Goal: Transaction & Acquisition: Purchase product/service

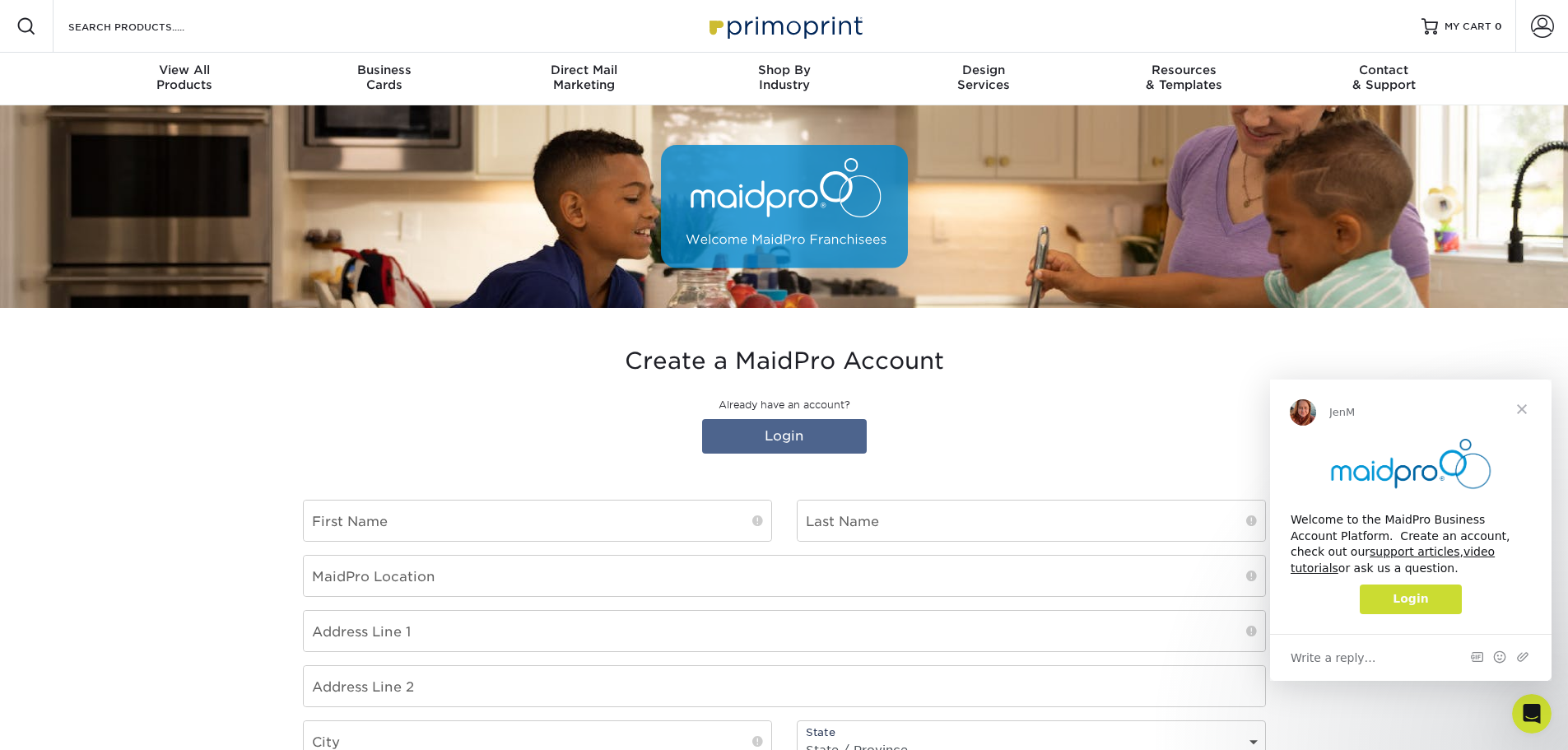
type input "[EMAIL_ADDRESS][DOMAIN_NAME]"
click at [1413, 604] on span "Login" at bounding box center [1410, 598] width 36 height 13
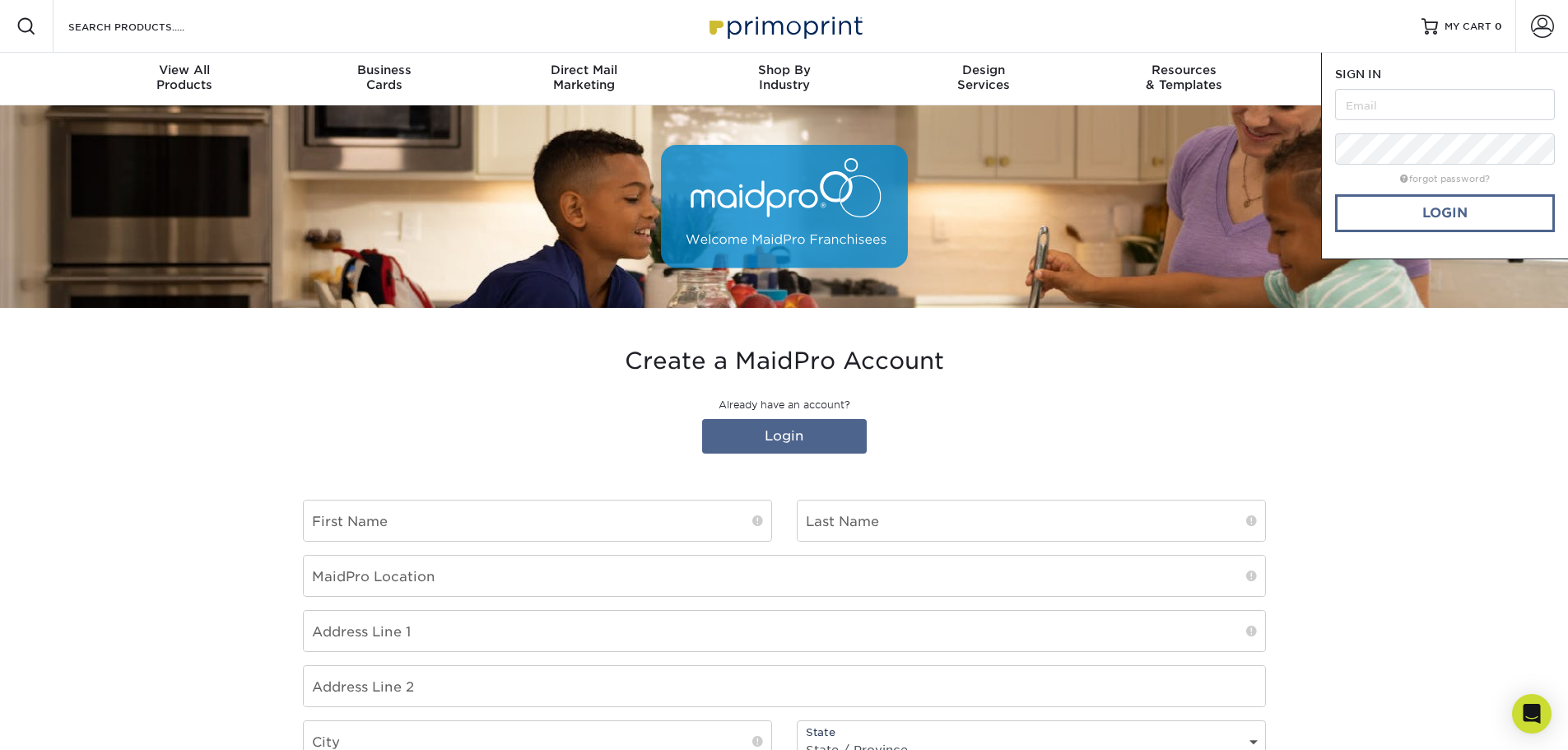
type input "[EMAIL_ADDRESS][DOMAIN_NAME]"
click at [1441, 213] on link "Login" at bounding box center [1445, 212] width 219 height 38
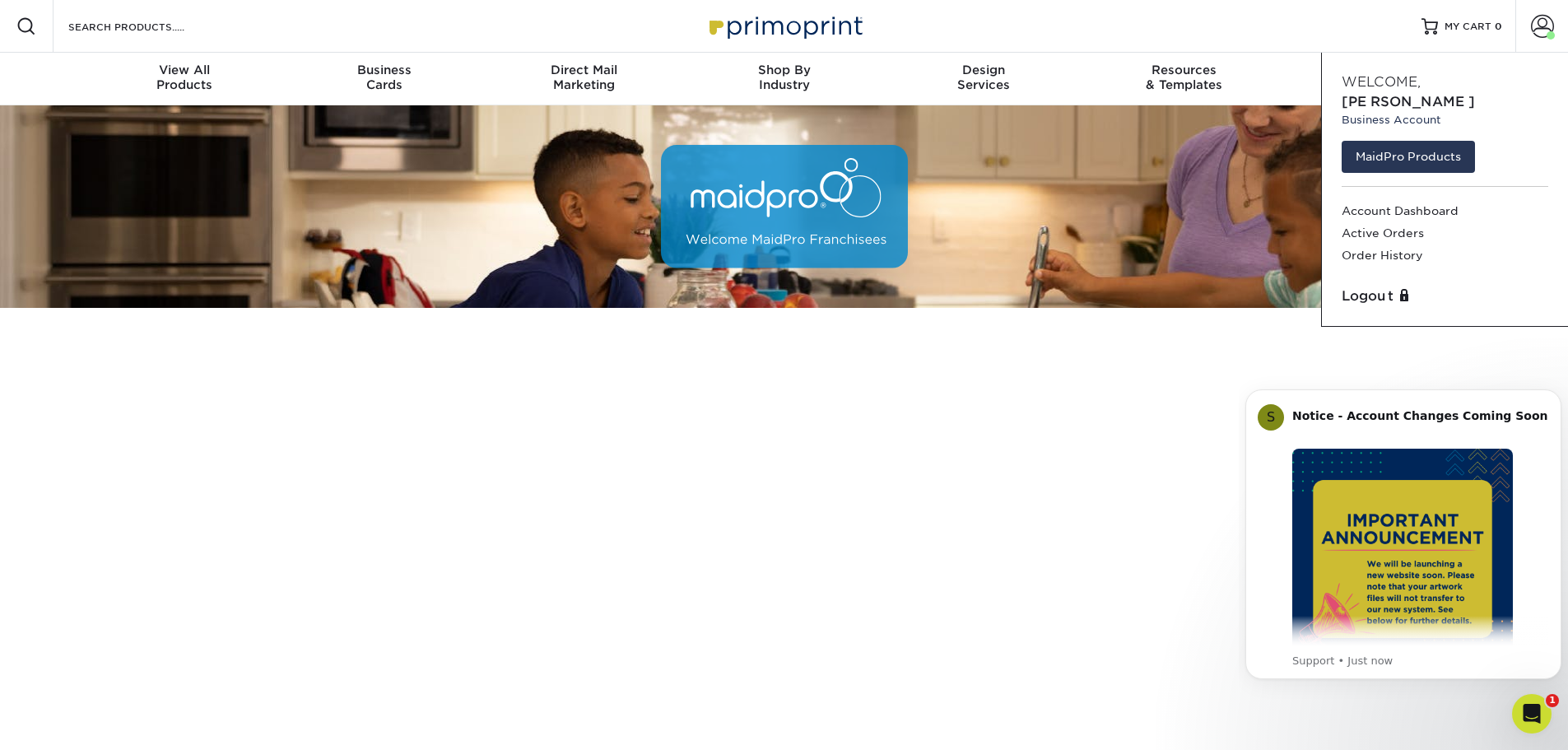
click html "S Notice - Account Changes Coming Soon ​ Past Order Files Will Not Transfer: Wh…"
click at [1554, 399] on icon "Dismiss notification" at bounding box center [1557, 394] width 9 height 9
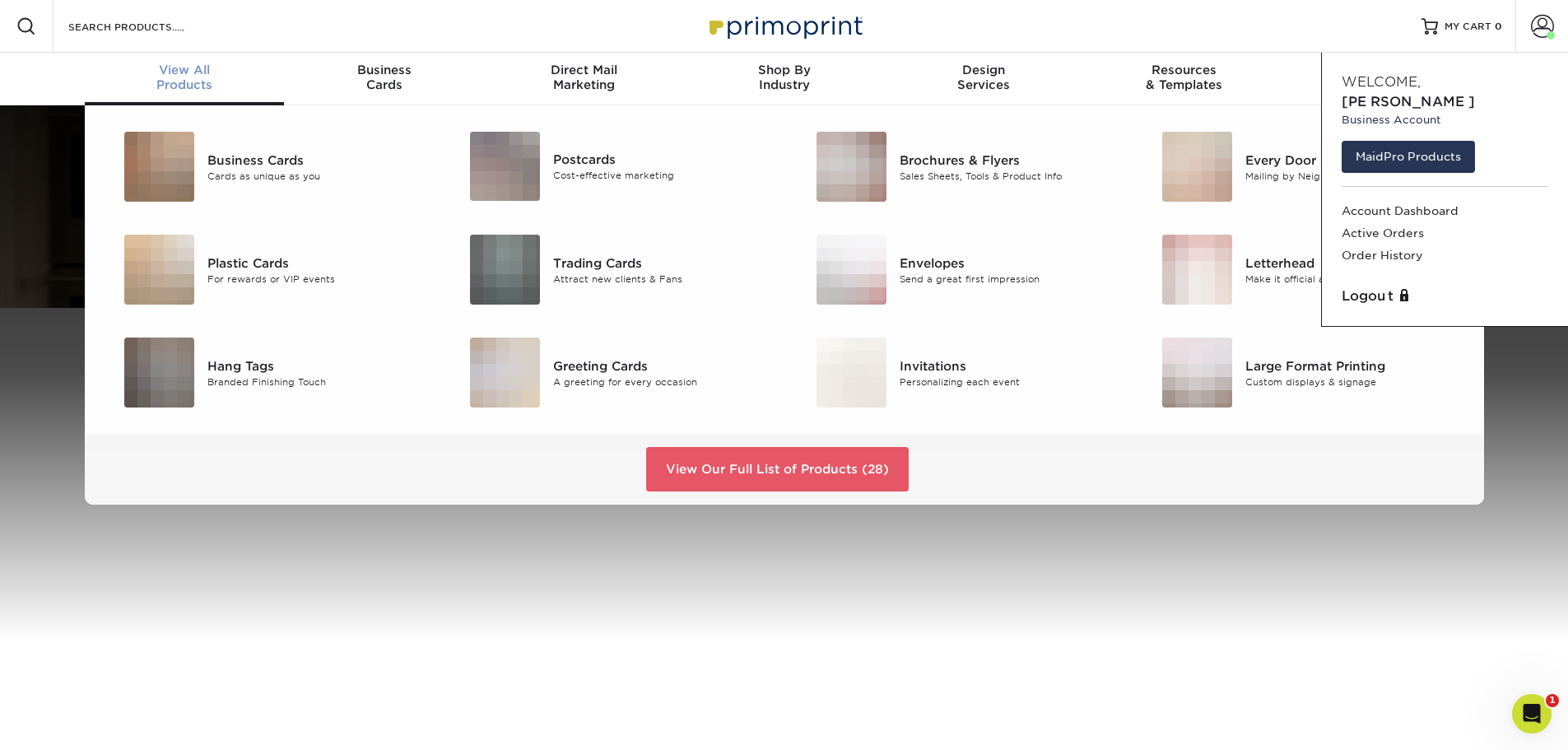
click at [177, 77] on span "View All" at bounding box center [185, 70] width 200 height 15
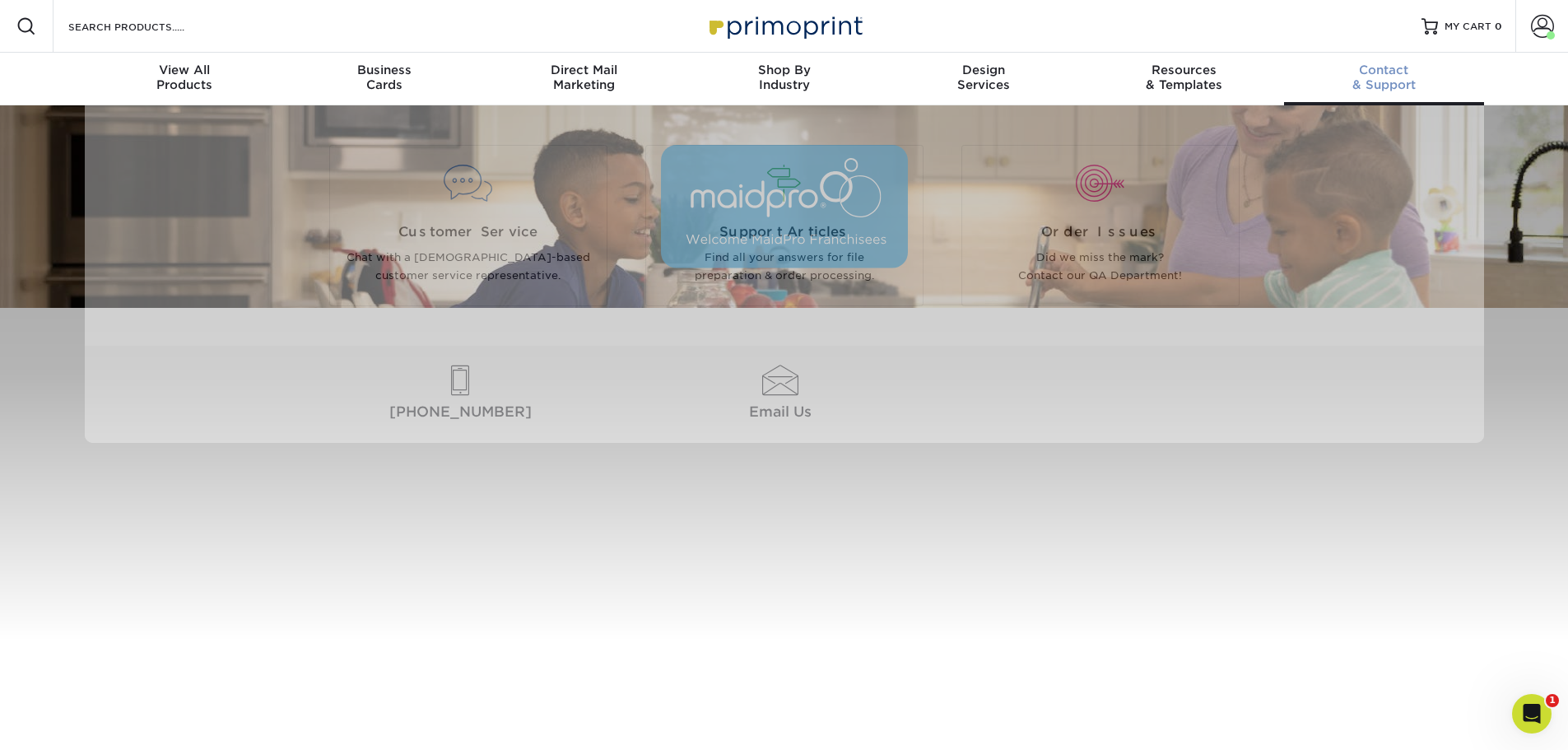
click at [1389, 79] on div "Contact & Support" at bounding box center [1384, 77] width 200 height 29
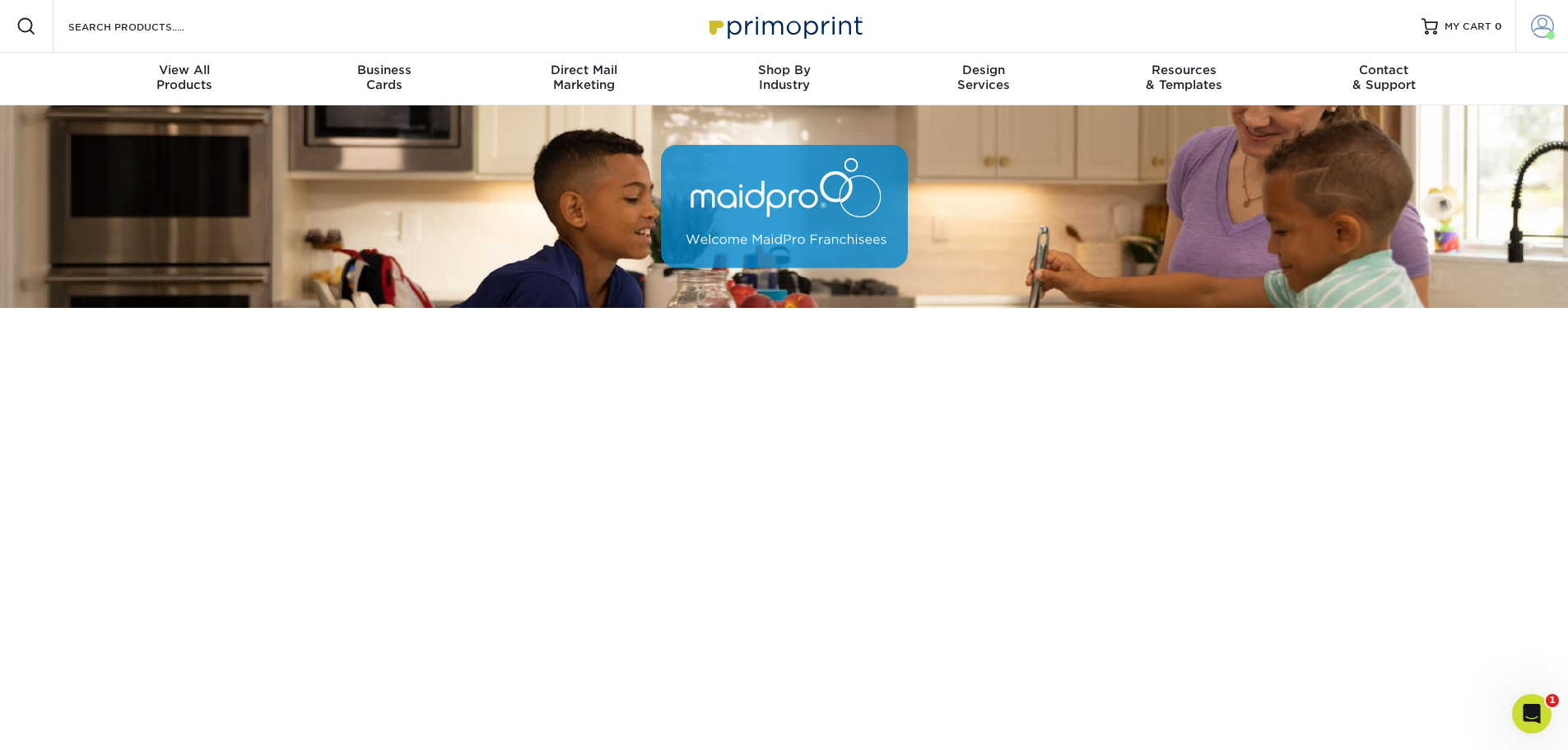
click at [1541, 32] on span at bounding box center [1542, 26] width 23 height 23
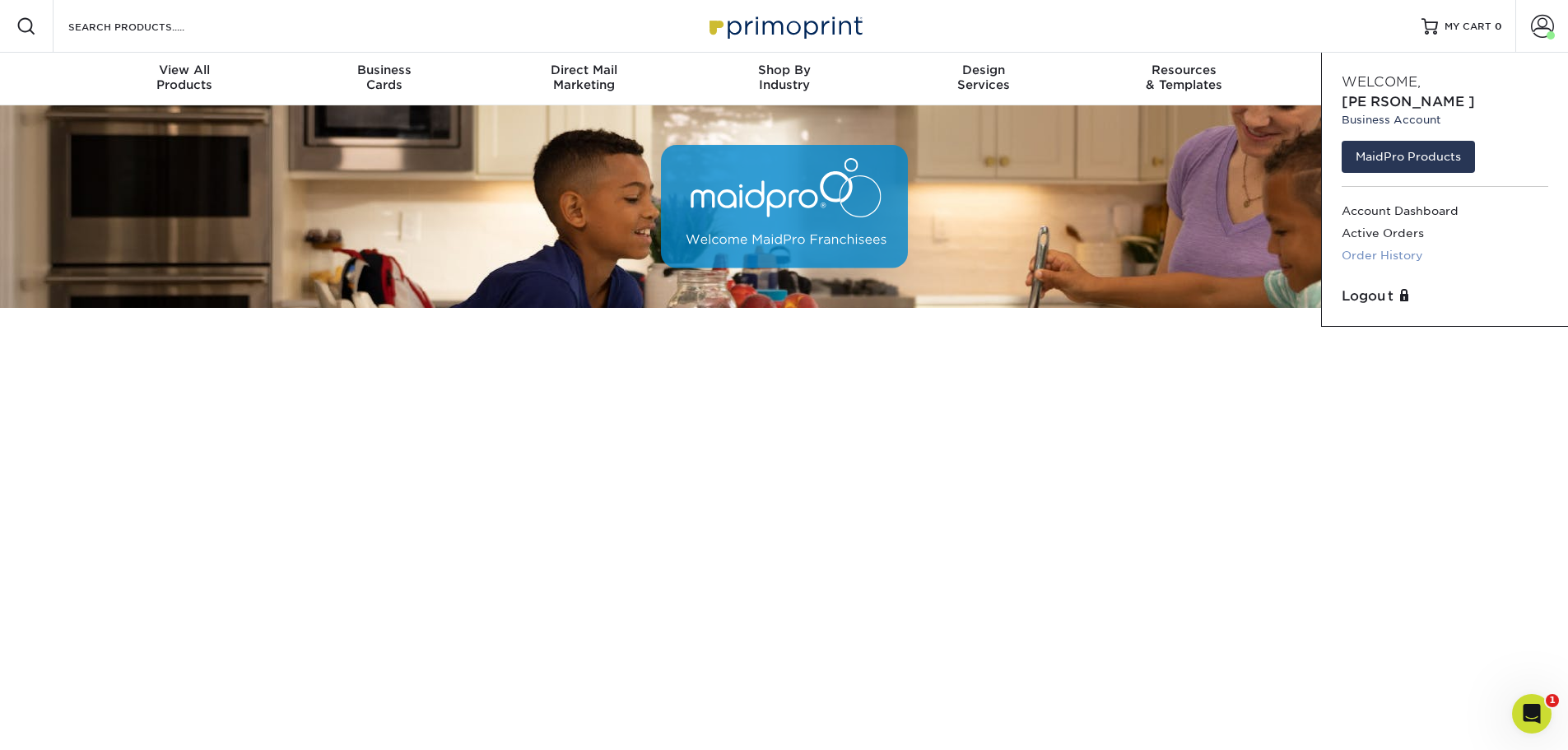
click at [1372, 244] on link "Order History" at bounding box center [1445, 255] width 207 height 22
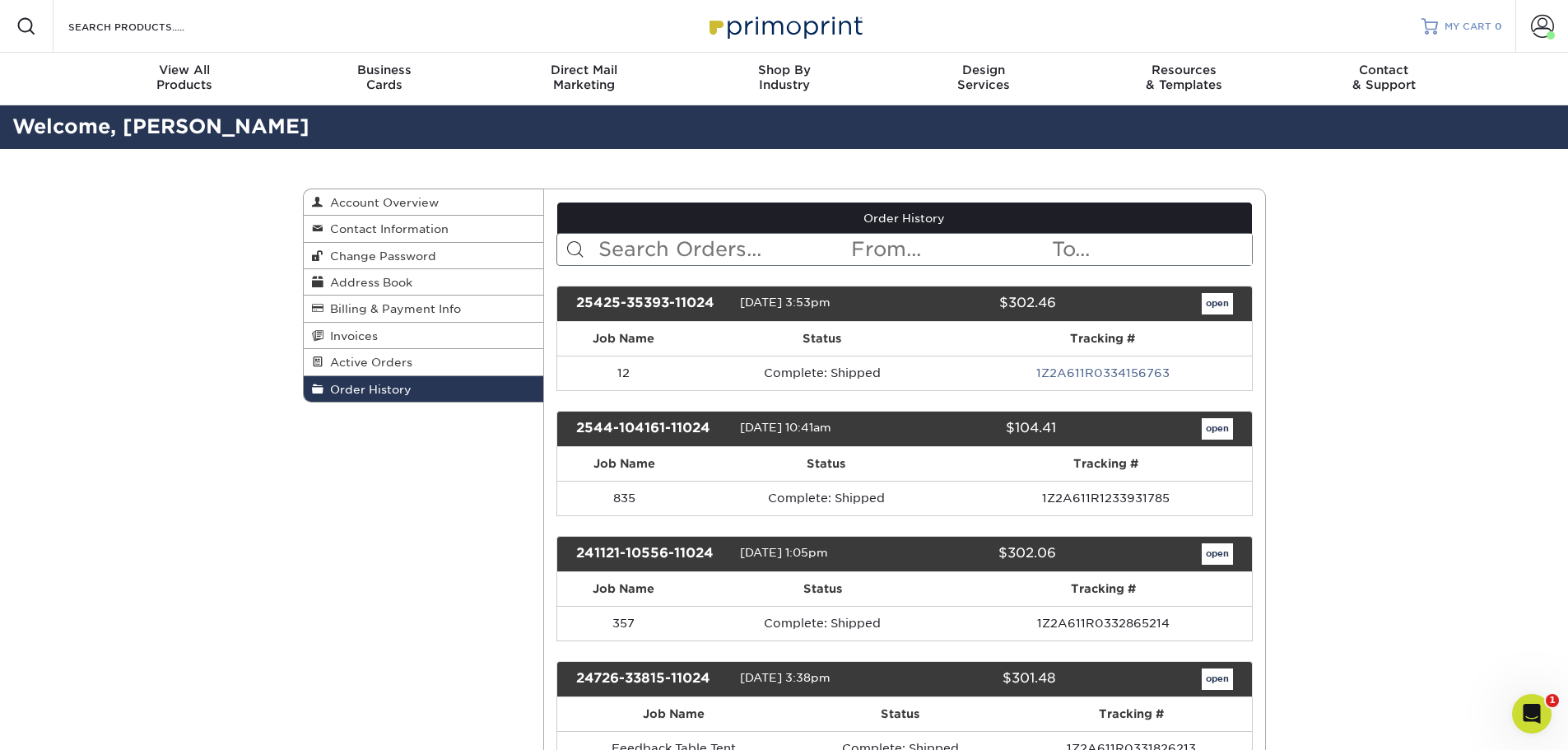
click at [1451, 25] on span "MY CART" at bounding box center [1467, 27] width 47 height 14
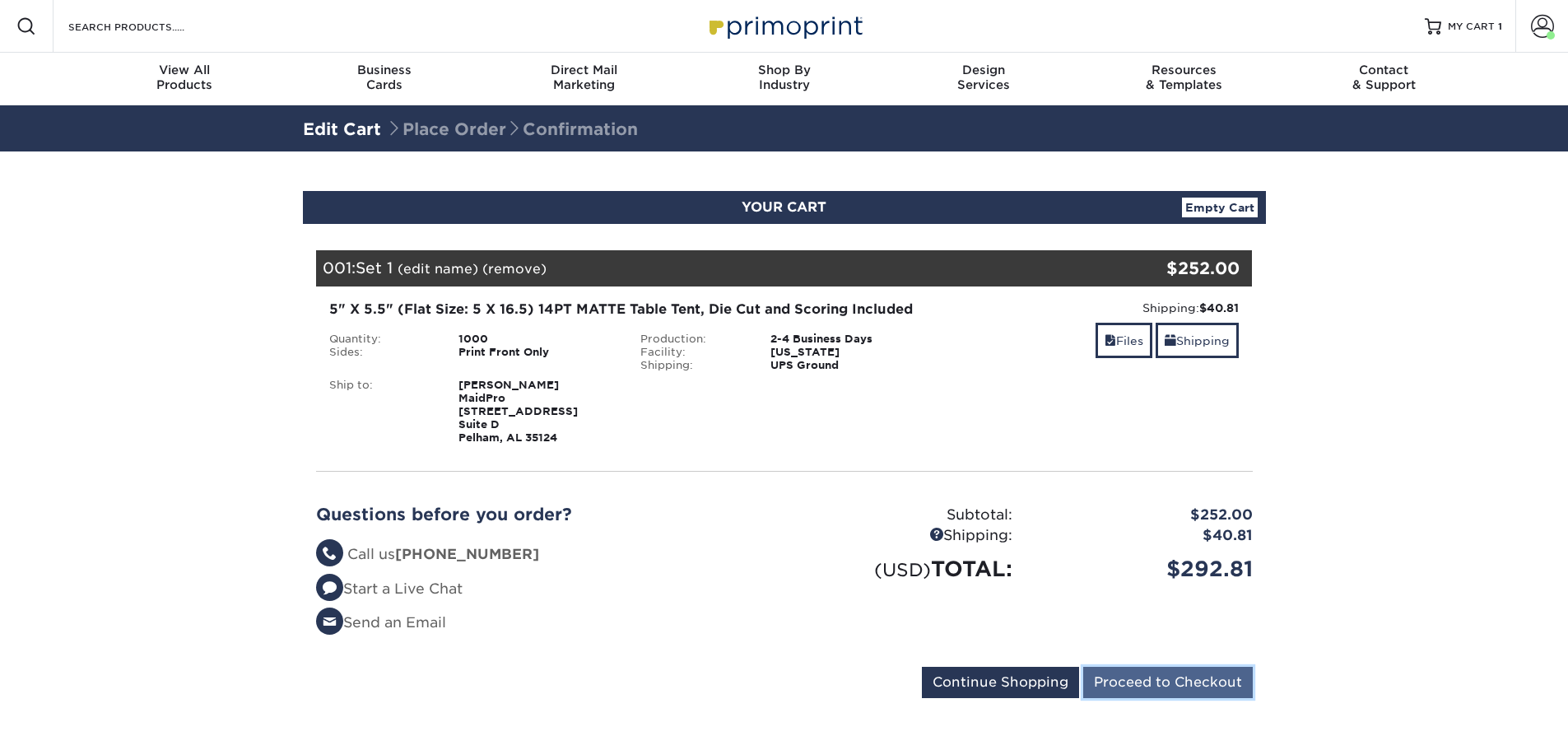
click at [1165, 690] on input "Proceed to Checkout" at bounding box center [1168, 682] width 169 height 31
click at [1117, 341] on link "Files" at bounding box center [1124, 340] width 57 height 36
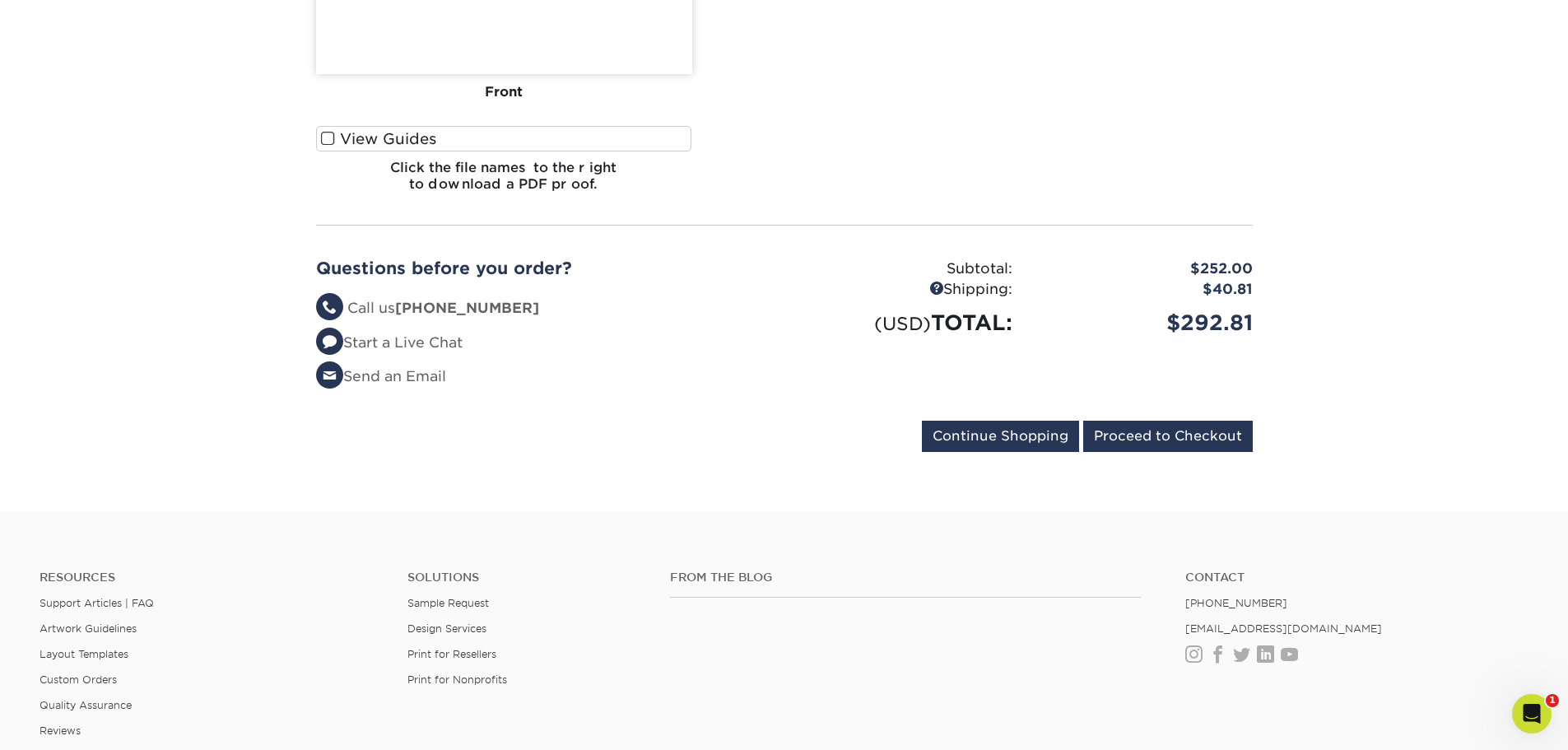
scroll to position [1647, 0]
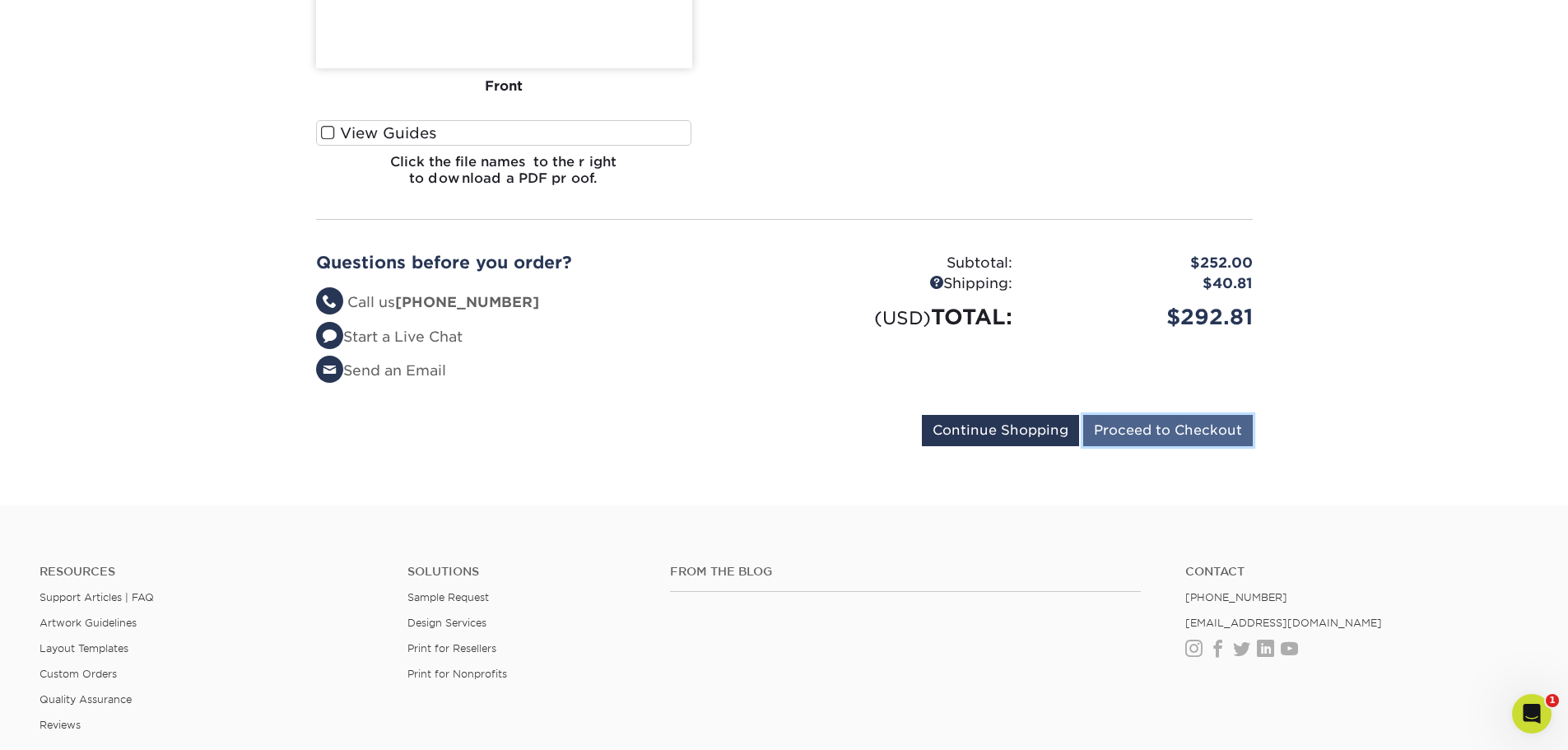
click at [1187, 441] on input "Proceed to Checkout" at bounding box center [1168, 431] width 169 height 31
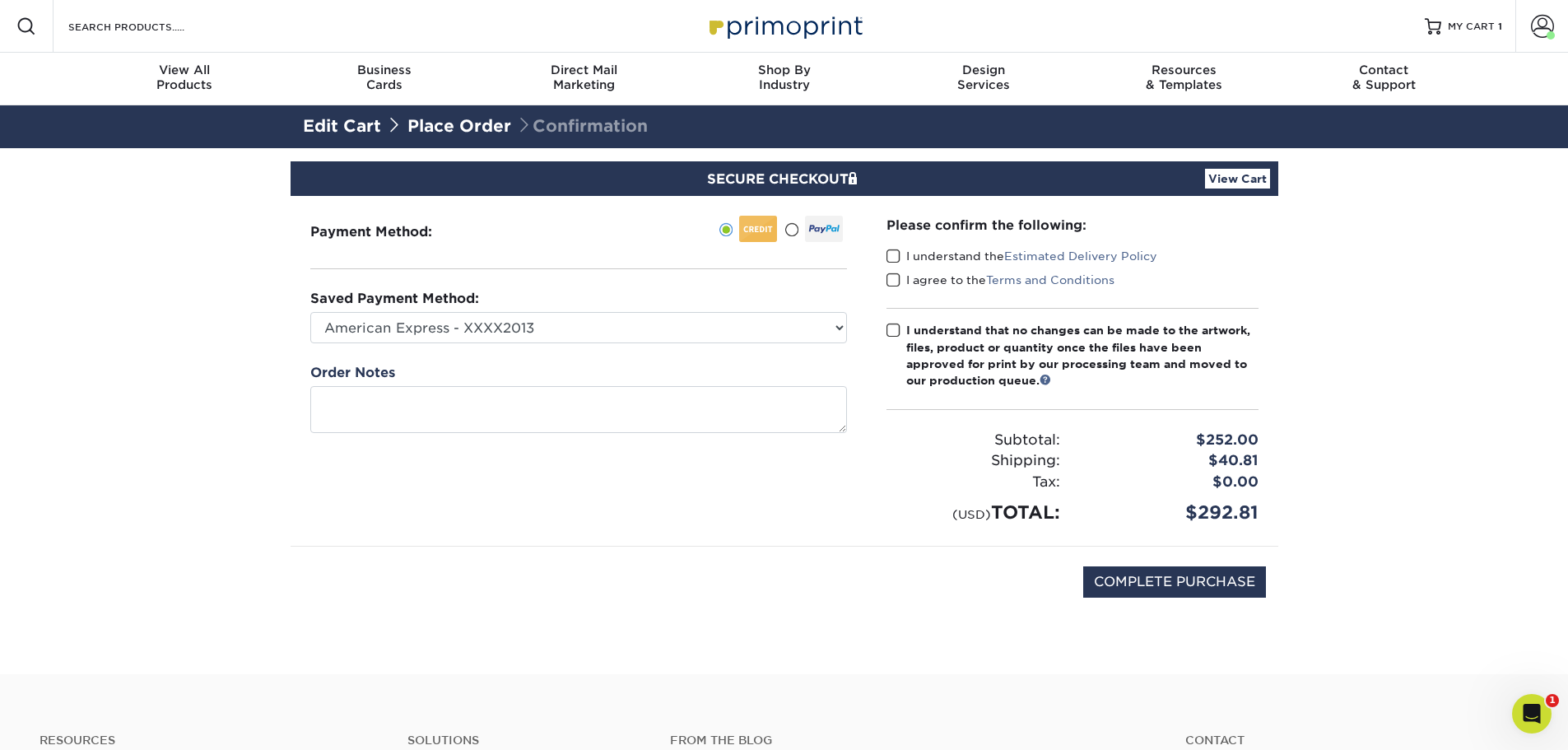
click at [893, 258] on span at bounding box center [893, 256] width 14 height 16
click at [0, 0] on input "I understand the Estimated Delivery Policy" at bounding box center [0, 0] width 0 height 0
click at [891, 284] on span at bounding box center [893, 280] width 14 height 16
click at [0, 0] on input "I agree to the Terms and Conditions" at bounding box center [0, 0] width 0 height 0
click at [894, 335] on span at bounding box center [893, 330] width 14 height 16
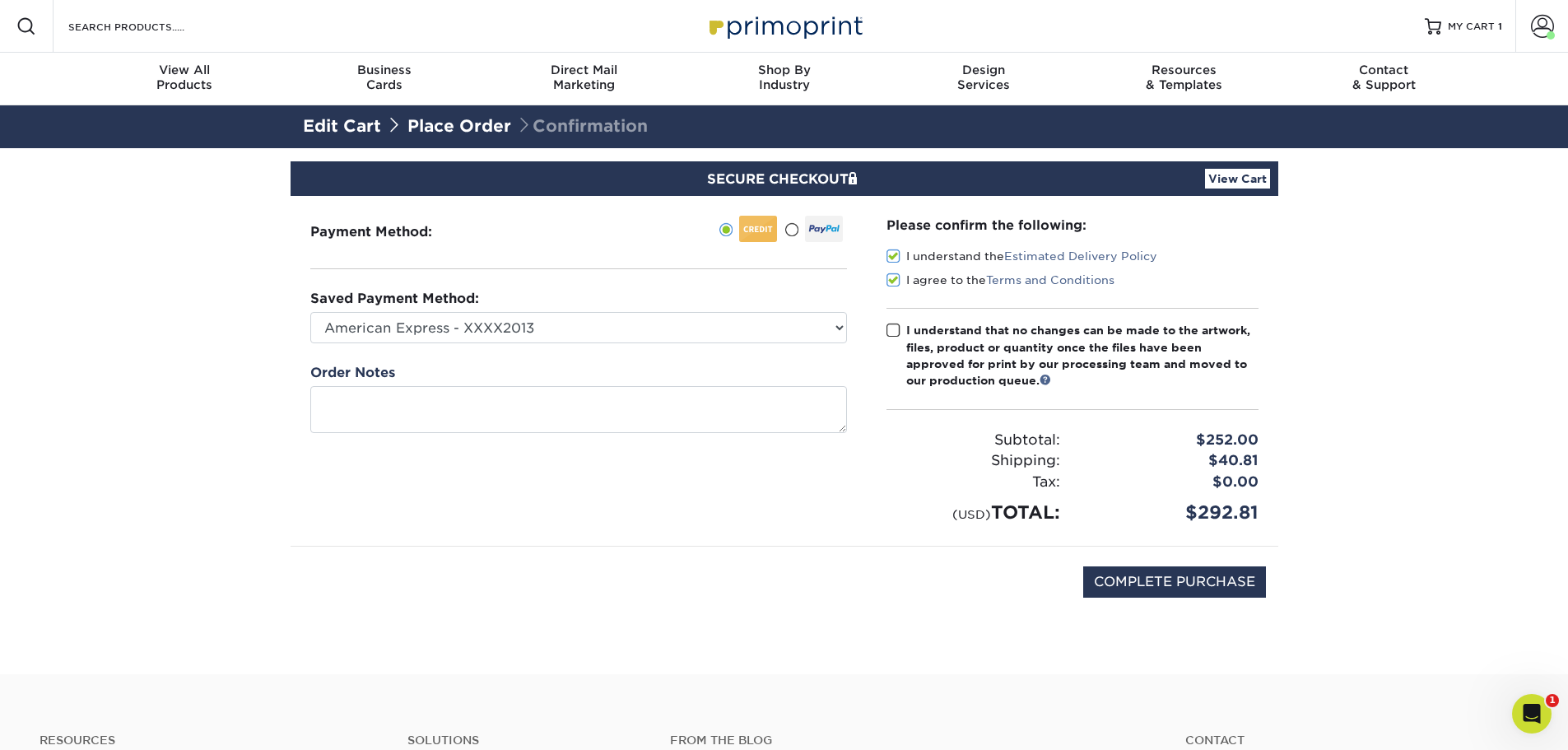
click at [0, 0] on input "I understand that no changes can be made to the artwork, files, product or quan…" at bounding box center [0, 0] width 0 height 0
click at [1174, 582] on input "COMPLETE PURCHASE" at bounding box center [1175, 582] width 183 height 31
type input "PROCESSING, PLEASE WAIT..."
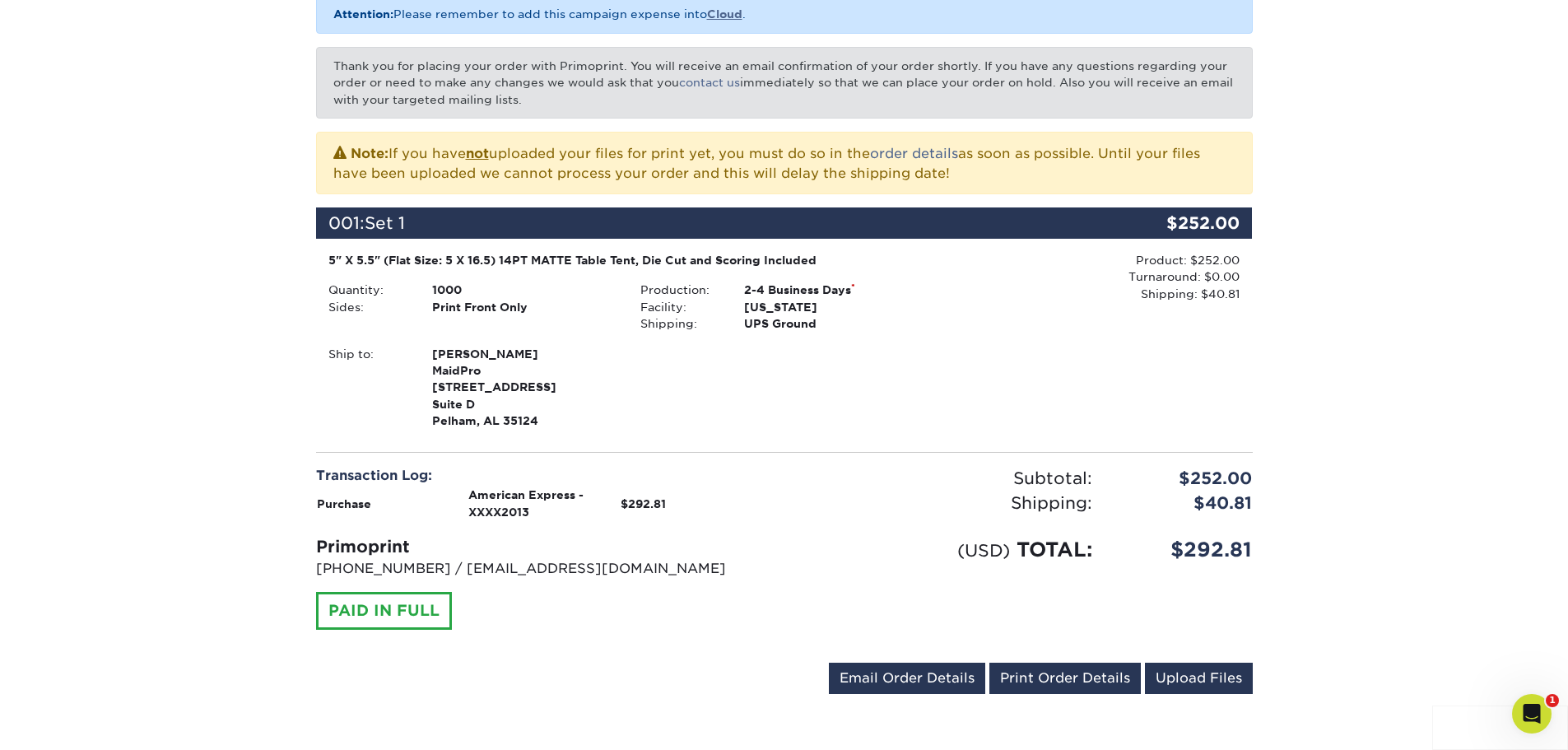
scroll to position [412, 0]
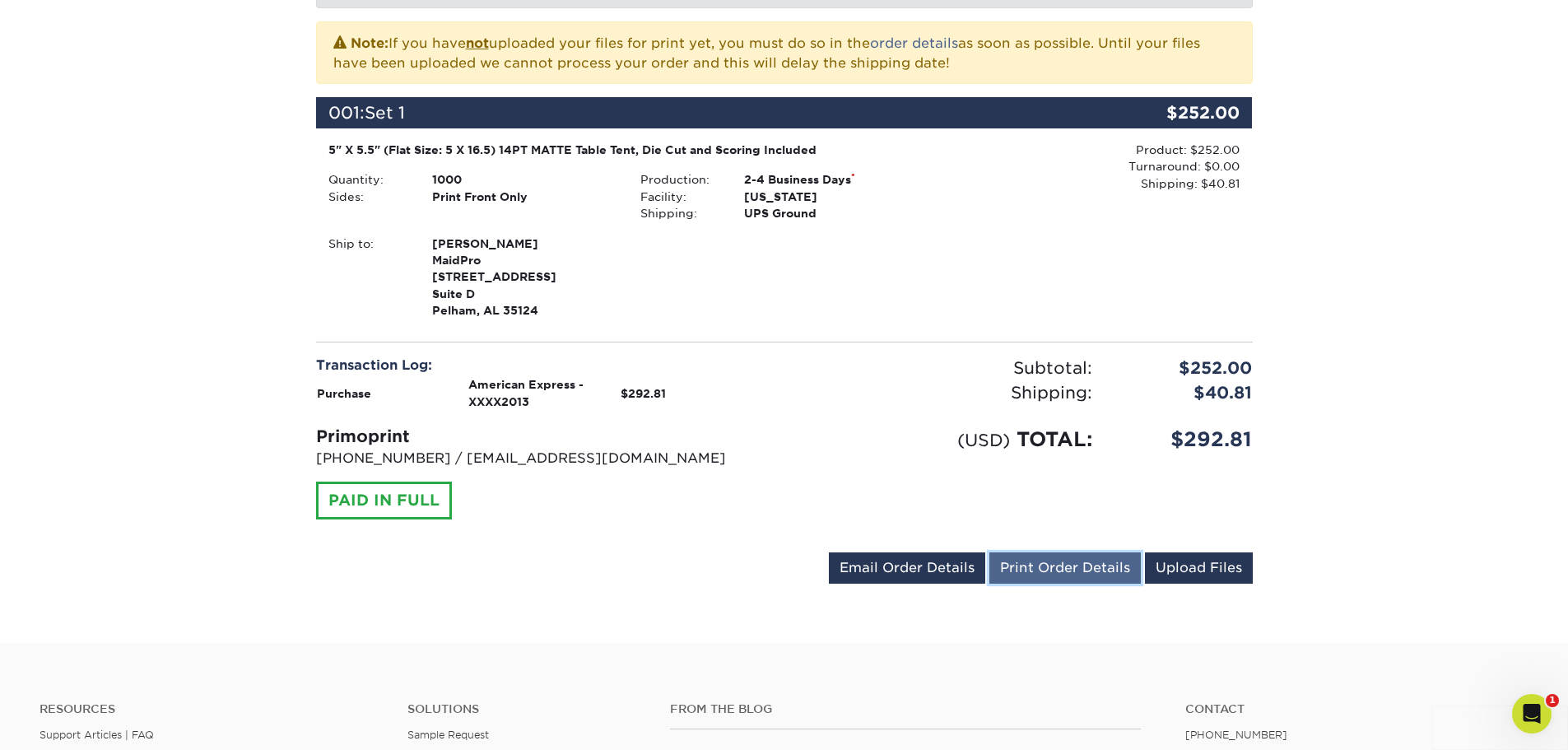
click at [1061, 571] on link "Print Order Details" at bounding box center [1065, 568] width 152 height 31
